Goal: Navigation & Orientation: Find specific page/section

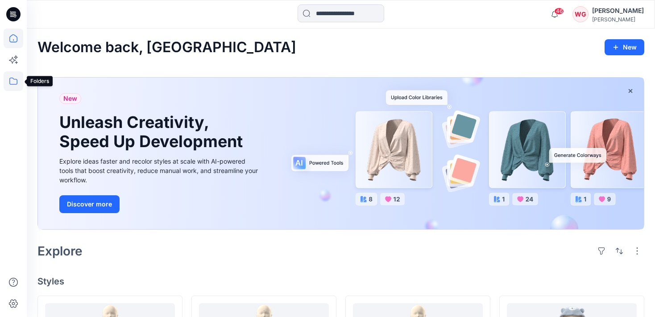
click at [8, 81] on icon at bounding box center [14, 81] width 20 height 20
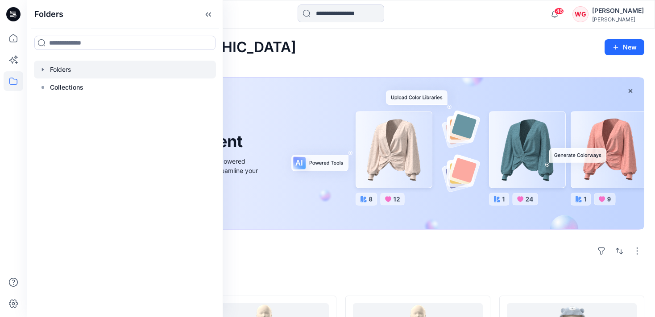
click at [43, 71] on icon "button" at bounding box center [42, 69] width 7 height 7
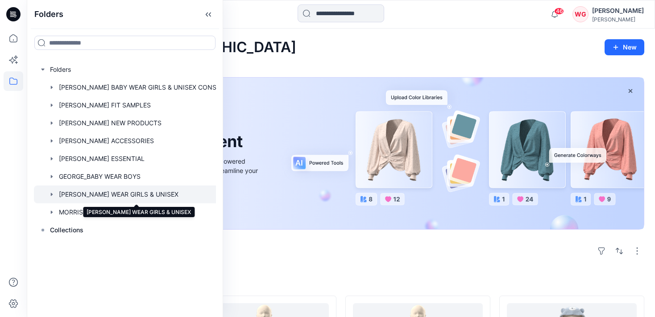
click at [128, 194] on div at bounding box center [136, 195] width 205 height 18
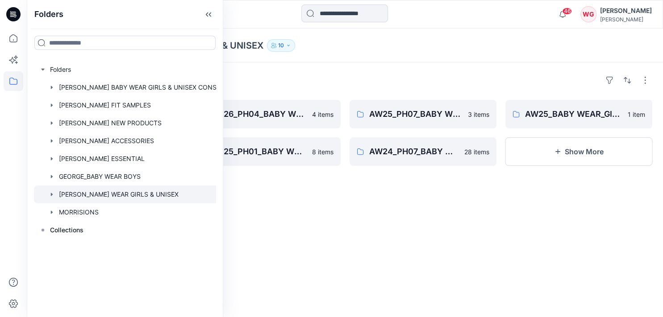
click at [254, 72] on div "Folders SS26_PH03_BABY WEAR_GIRLS & UNISEXS 4 items SS25-PH-02-BABY WEAR_ GIRLS…" at bounding box center [345, 190] width 636 height 255
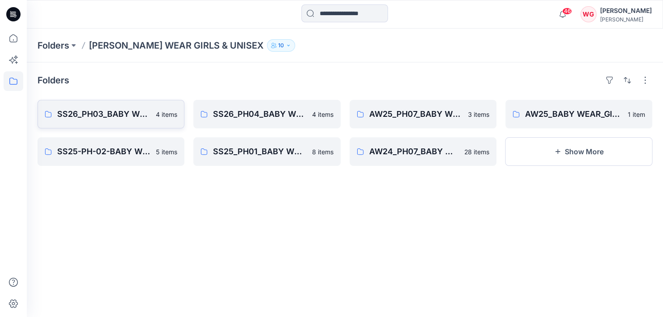
click at [131, 113] on p "SS26_PH03_BABY WEAR_GIRLS & UNISEXS" at bounding box center [103, 114] width 93 height 13
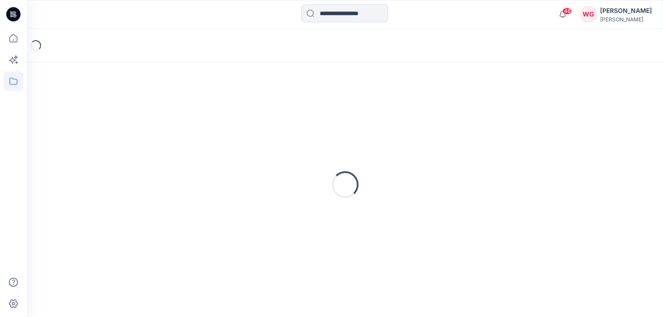
click at [131, 113] on div "Loading..." at bounding box center [345, 184] width 615 height 223
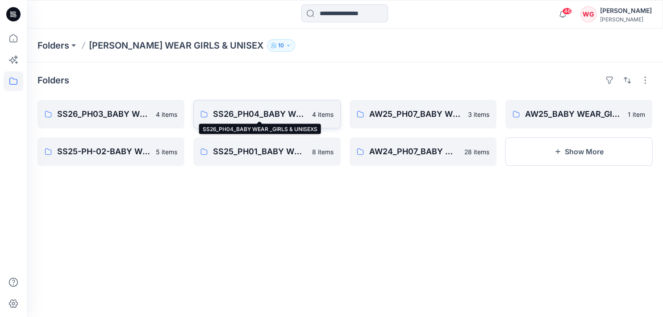
click at [268, 120] on p "SS26_PH04_BABY WEAR _GIRLS & UNISEXS" at bounding box center [259, 114] width 93 height 13
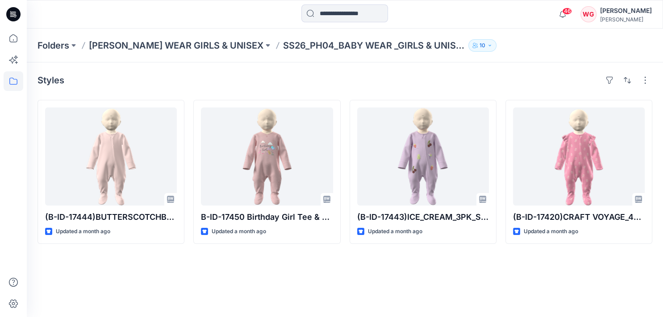
click at [175, 267] on div "Styles (B-ID-17444)BUTTERSCOTCHBAY_3PK SSU Updated a month ago B-ID-17450 Birth…" at bounding box center [345, 190] width 636 height 255
